Goal: Check status: Check status

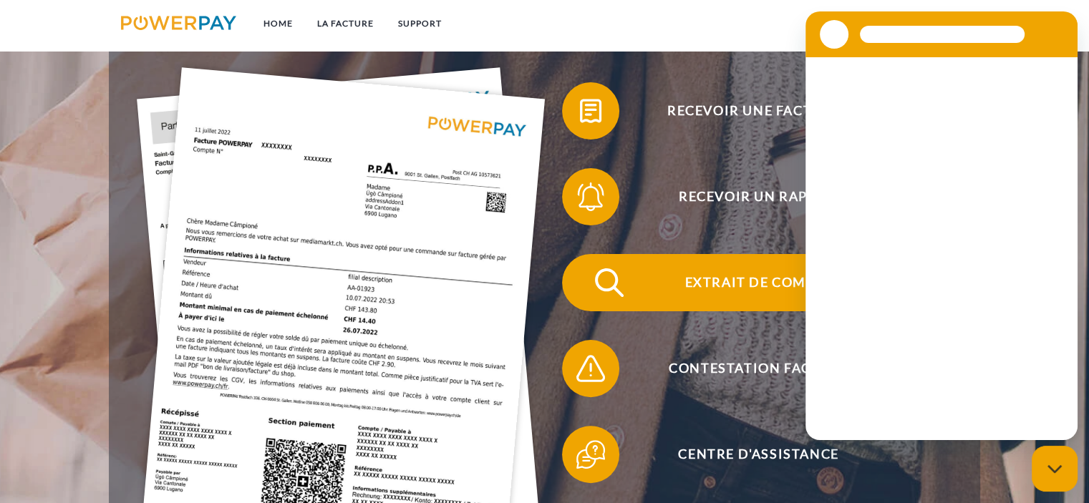
click at [739, 284] on span "Extrait de compte" at bounding box center [758, 282] width 351 height 57
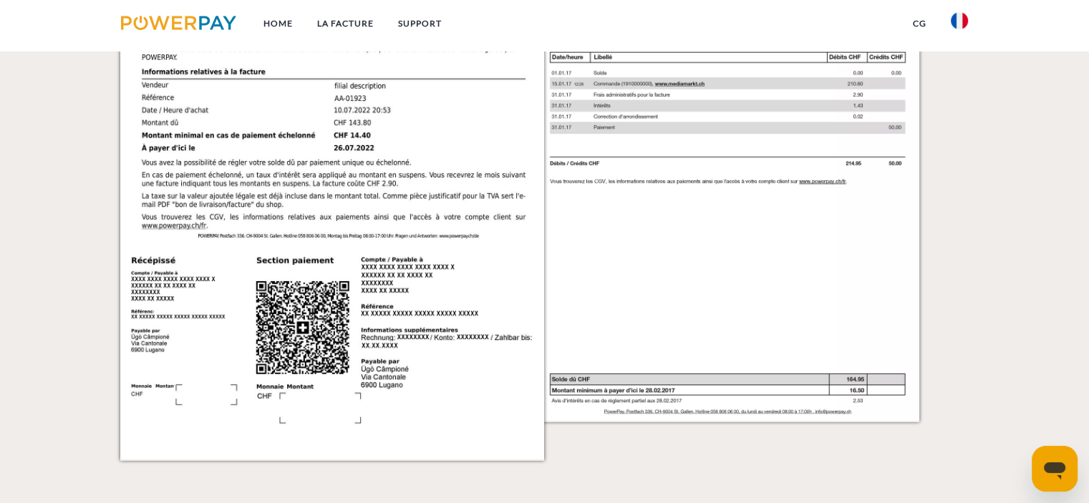
scroll to position [2040, 0]
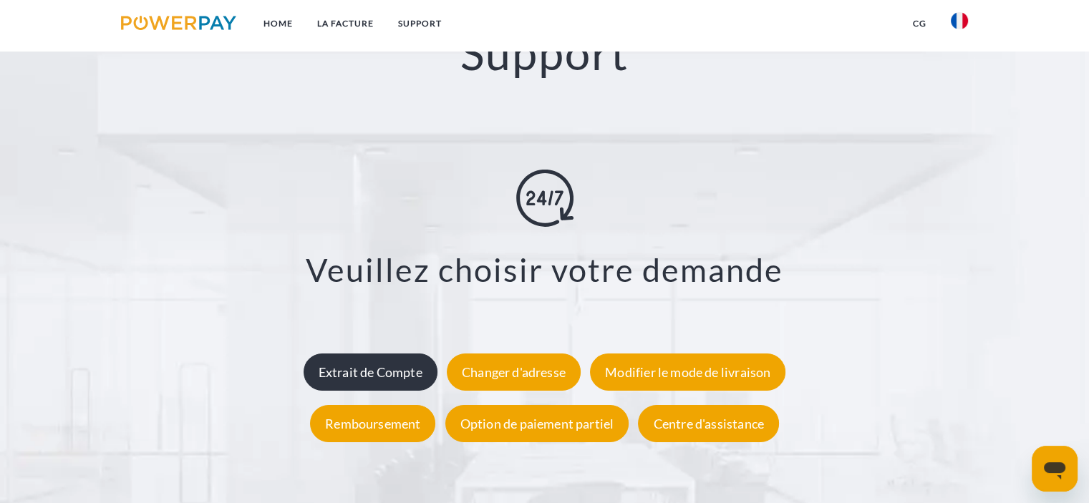
click at [395, 383] on div "Extrait de Compte" at bounding box center [371, 371] width 134 height 37
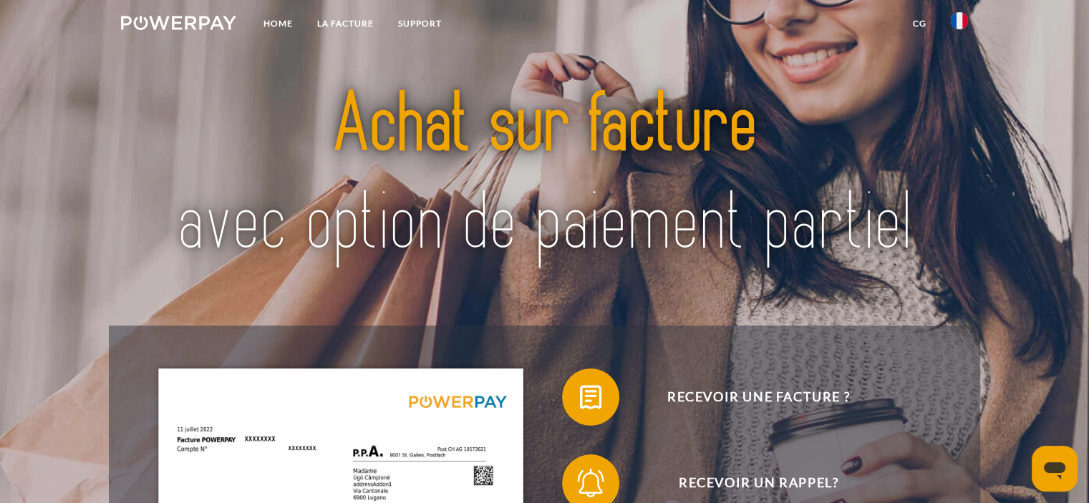
scroll to position [440, 0]
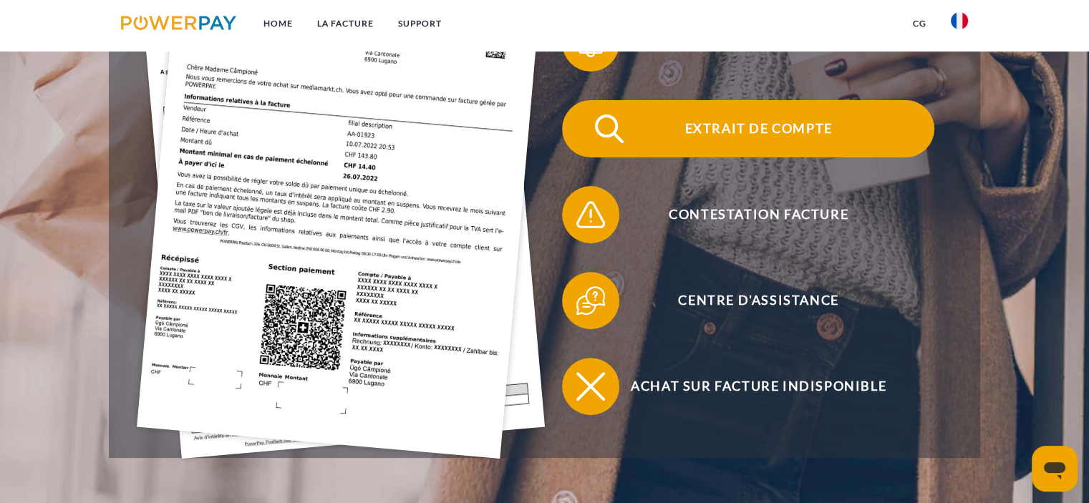
click at [821, 153] on span "Extrait de compte" at bounding box center [758, 128] width 351 height 57
